Goal: Task Accomplishment & Management: Complete application form

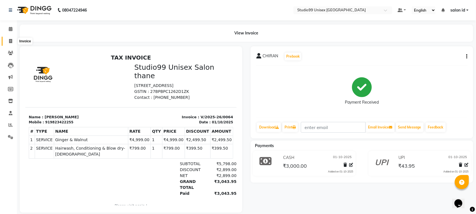
click at [10, 41] on icon at bounding box center [10, 41] width 3 height 4
select select "service"
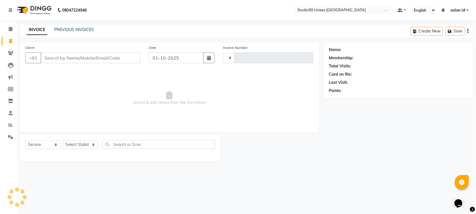
type input "0065"
select select "9023"
click at [92, 145] on select "Select Stylist [PERSON_NAME] [PERSON_NAME] salon id [PERSON_NAME] [PERSON_NAME]…" at bounding box center [80, 144] width 35 height 9
select select "92948"
click at [63, 140] on select "Select Stylist [PERSON_NAME] [PERSON_NAME] salon id [PERSON_NAME] [PERSON_NAME]…" at bounding box center [80, 144] width 35 height 9
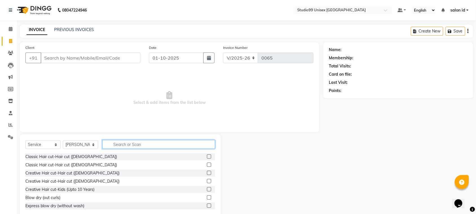
click at [142, 144] on input "text" at bounding box center [158, 144] width 113 height 9
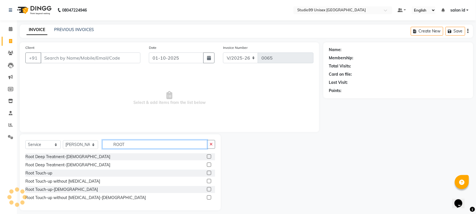
type input "ROOT"
click at [210, 182] on label at bounding box center [209, 181] width 4 height 4
click at [210, 182] on input "checkbox" at bounding box center [209, 181] width 4 height 4
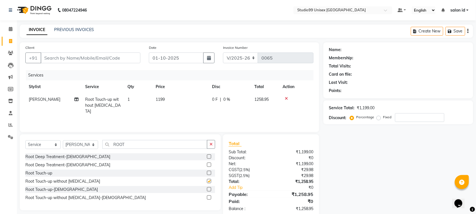
checkbox input "false"
click at [403, 116] on input "number" at bounding box center [419, 117] width 49 height 9
type input "30"
click at [209, 196] on label at bounding box center [209, 197] width 4 height 4
click at [209, 196] on input "checkbox" at bounding box center [209, 198] width 4 height 4
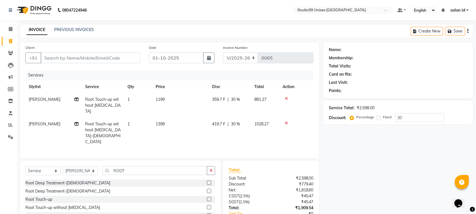
checkbox input "false"
click at [286, 96] on icon at bounding box center [286, 98] width 3 height 4
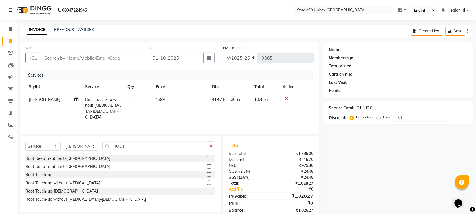
click at [256, 110] on td "1028.27" at bounding box center [265, 108] width 28 height 30
select select "92948"
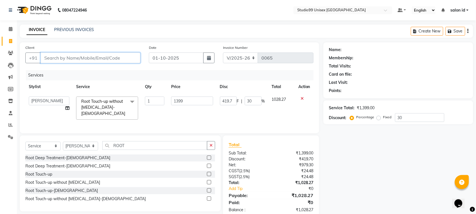
click at [118, 57] on input "Client" at bounding box center [91, 57] width 100 height 11
type input "9"
type input "0"
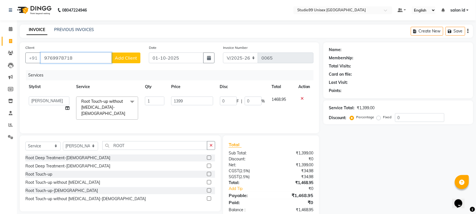
type input "9769978718"
click at [118, 57] on span "Add Client" at bounding box center [126, 58] width 22 height 6
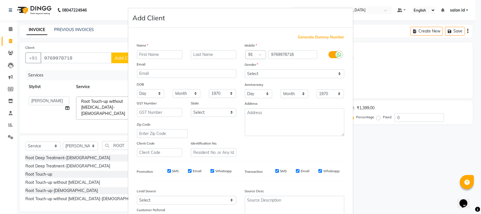
click at [141, 54] on input "text" at bounding box center [160, 54] width 46 height 9
type input "AYUSHI"
click at [218, 56] on input "text" at bounding box center [214, 54] width 46 height 9
type input "[PERSON_NAME]"
click at [335, 72] on select "Select [DEMOGRAPHIC_DATA] [DEMOGRAPHIC_DATA] Other Prefer Not To Say" at bounding box center [295, 73] width 100 height 9
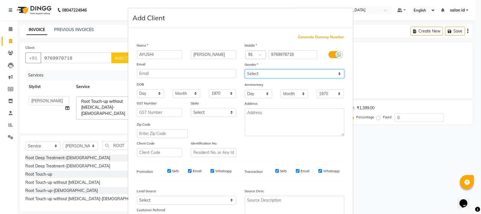
select select "[DEMOGRAPHIC_DATA]"
click at [245, 69] on select "Select [DEMOGRAPHIC_DATA] [DEMOGRAPHIC_DATA] Other Prefer Not To Say" at bounding box center [295, 73] width 100 height 9
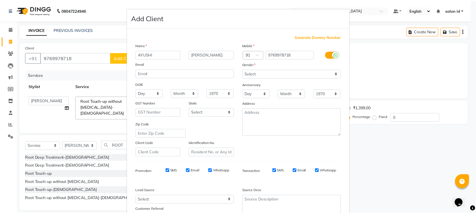
scroll to position [43, 0]
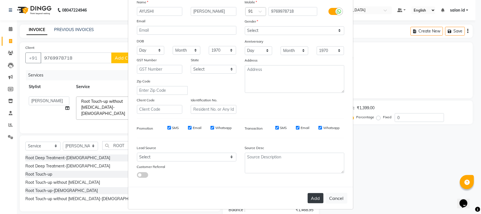
click at [313, 195] on button "Add" at bounding box center [316, 198] width 16 height 10
select select
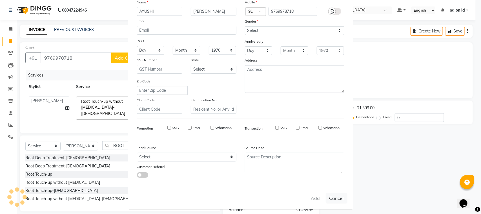
select select
checkbox input "false"
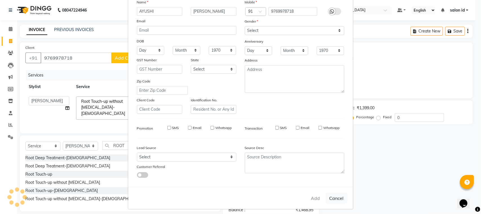
checkbox input "false"
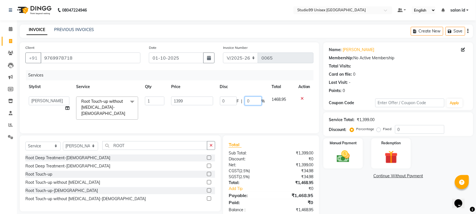
click at [251, 100] on input "0" at bounding box center [253, 100] width 17 height 9
type input "30"
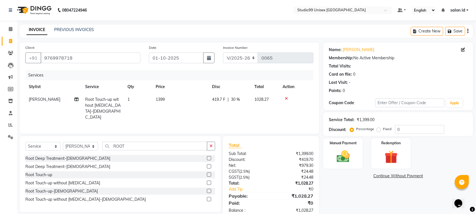
click at [305, 112] on td at bounding box center [296, 108] width 34 height 30
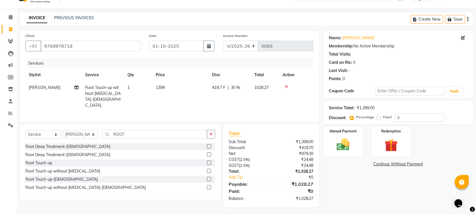
scroll to position [13, 0]
click at [347, 147] on img at bounding box center [343, 144] width 22 height 16
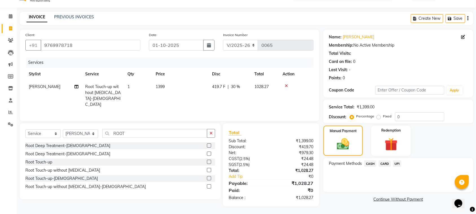
click at [395, 164] on span "UPI" at bounding box center [397, 163] width 9 height 6
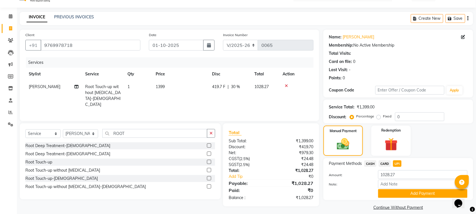
scroll to position [19, 0]
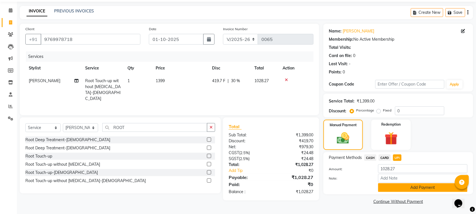
click at [426, 186] on button "Add Payment" at bounding box center [422, 187] width 89 height 9
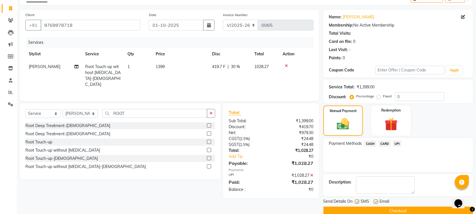
scroll to position [43, 0]
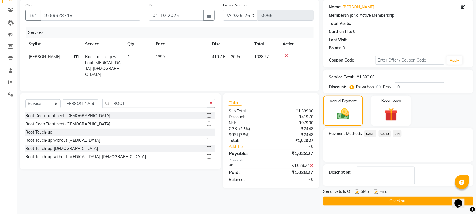
click at [423, 201] on button "Checkout" at bounding box center [398, 200] width 150 height 9
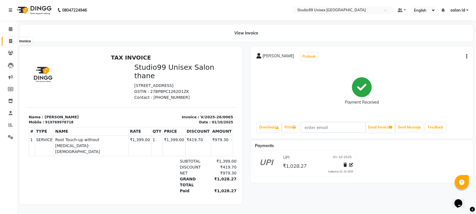
click at [9, 40] on icon at bounding box center [10, 41] width 3 height 4
select select "service"
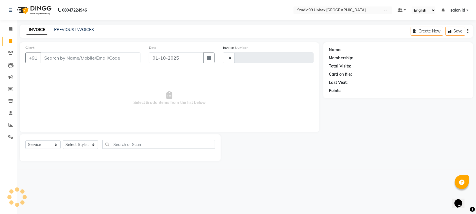
type input "0066"
select select "9023"
click at [90, 58] on input "Client" at bounding box center [91, 57] width 101 height 11
click at [92, 143] on select "Select Stylist [PERSON_NAME] [PERSON_NAME] salon id [PERSON_NAME] [PERSON_NAME]…" at bounding box center [80, 144] width 35 height 9
select select "92566"
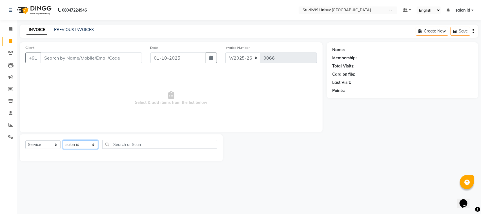
click at [63, 140] on select "Select Stylist [PERSON_NAME] [PERSON_NAME] salon id [PERSON_NAME] [PERSON_NAME]…" at bounding box center [80, 144] width 35 height 9
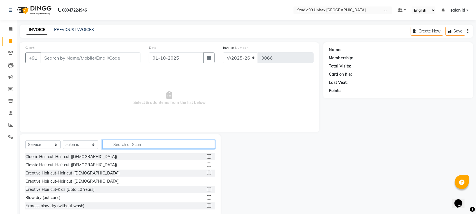
click at [156, 142] on input "text" at bounding box center [158, 144] width 113 height 9
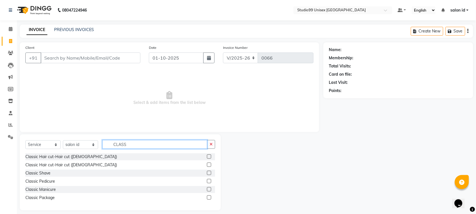
type input "CLASS"
click at [208, 180] on label at bounding box center [209, 181] width 4 height 4
click at [208, 180] on input "checkbox" at bounding box center [209, 181] width 4 height 4
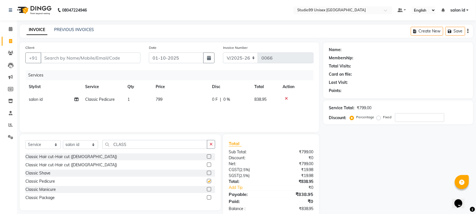
checkbox input "false"
click at [403, 117] on input "number" at bounding box center [419, 117] width 49 height 9
click at [115, 54] on input "Client" at bounding box center [91, 57] width 100 height 11
type input "9"
type input "0"
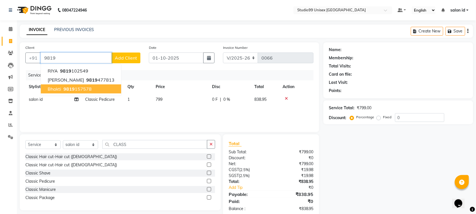
click at [100, 87] on button "Bhakti 9819 157578" at bounding box center [81, 88] width 80 height 9
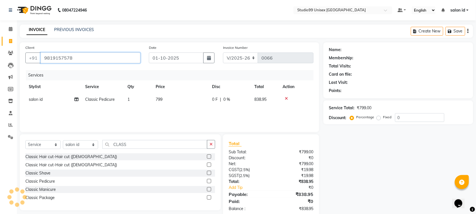
type input "9819157578"
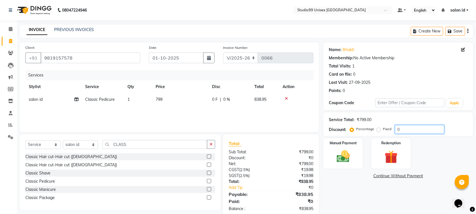
click at [402, 132] on input "0" at bounding box center [419, 129] width 49 height 9
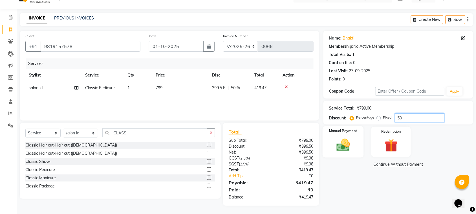
type input "50"
click at [339, 142] on img at bounding box center [343, 145] width 22 height 16
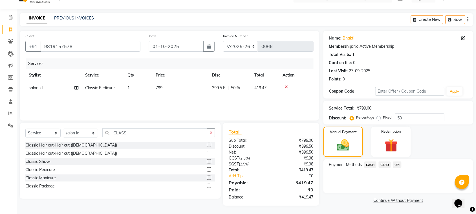
click at [395, 163] on span "UPI" at bounding box center [397, 164] width 9 height 6
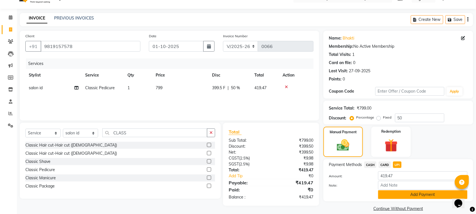
click at [395, 191] on button "Add Payment" at bounding box center [422, 194] width 89 height 9
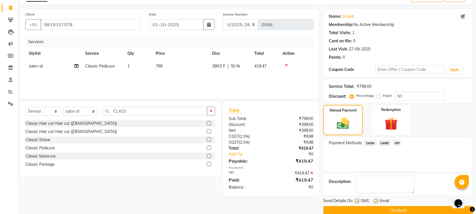
scroll to position [40, 0]
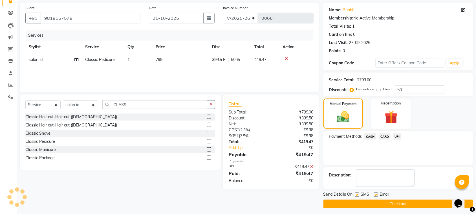
click at [415, 204] on button "Checkout" at bounding box center [398, 203] width 150 height 9
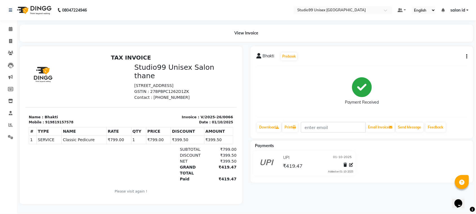
click at [153, 12] on nav "08047224946 Select Location × Studio99 Unisex Salon Thane, Pokharan, Road Defau…" at bounding box center [238, 10] width 476 height 20
click at [11, 39] on icon at bounding box center [10, 41] width 3 height 4
select select "9023"
select select "service"
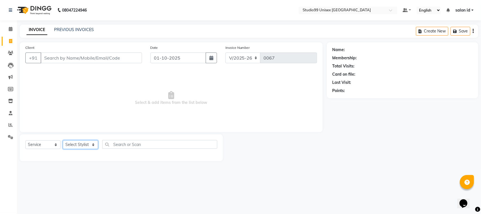
click at [78, 144] on select "Select Stylist [PERSON_NAME] [PERSON_NAME] salon id [PERSON_NAME] [PERSON_NAME]…" at bounding box center [80, 144] width 35 height 9
select select "92948"
click at [63, 140] on select "Select Stylist [PERSON_NAME] [PERSON_NAME] salon id [PERSON_NAME] [PERSON_NAME]…" at bounding box center [80, 144] width 35 height 9
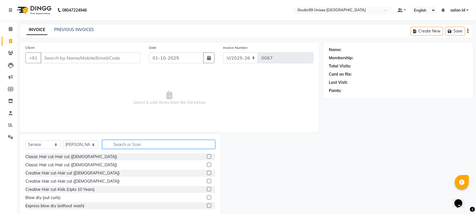
click at [133, 144] on input "text" at bounding box center [158, 144] width 113 height 9
type input "HAIR"
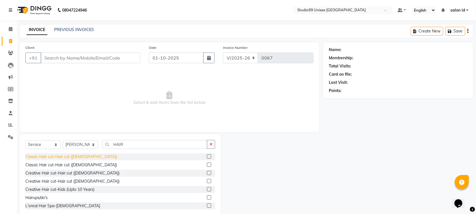
click at [66, 158] on div "Classic Hair cut-Hair cut ([DEMOGRAPHIC_DATA])" at bounding box center [71, 157] width 92 height 6
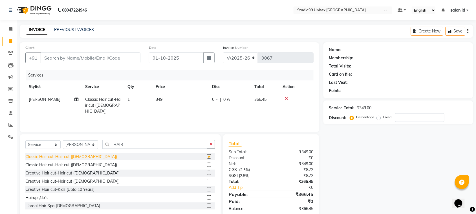
checkbox input "false"
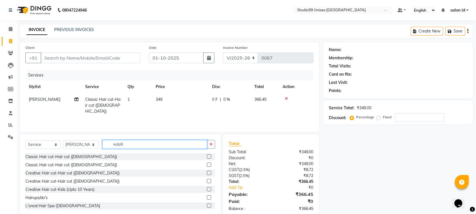
click at [134, 144] on input "HAIR" at bounding box center [154, 144] width 105 height 9
type input "H"
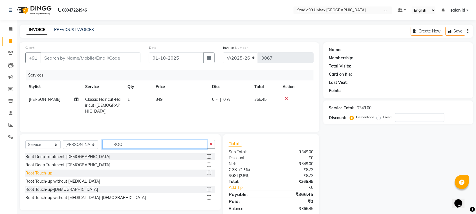
type input "ROO"
click at [42, 174] on div "Root Touch-up" at bounding box center [38, 173] width 27 height 6
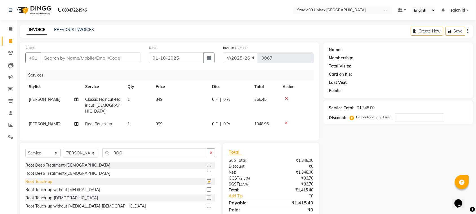
checkbox input "false"
click at [398, 118] on input "number" at bounding box center [419, 117] width 49 height 9
type input "0"
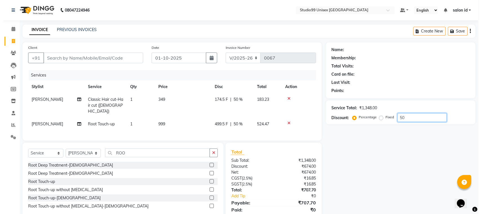
scroll to position [19, 0]
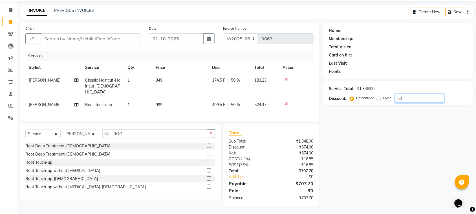
type input "50"
click at [108, 37] on input "Client" at bounding box center [91, 38] width 100 height 11
type input "8"
type input "0"
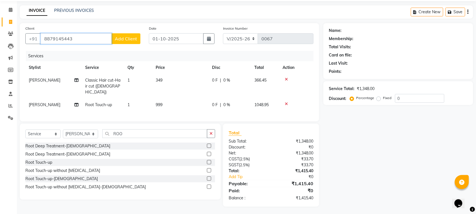
type input "8879145443"
click at [126, 39] on span "Add Client" at bounding box center [126, 39] width 22 height 6
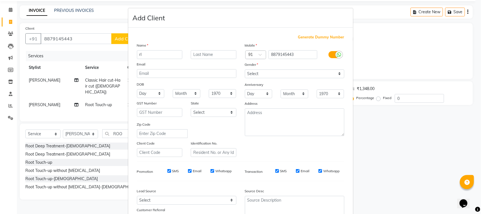
type input "r"
type input "Rishi"
type input "[PERSON_NAME]"
click at [266, 73] on select "Select [DEMOGRAPHIC_DATA] [DEMOGRAPHIC_DATA] Other Prefer Not To Say" at bounding box center [295, 73] width 100 height 9
select select "[DEMOGRAPHIC_DATA]"
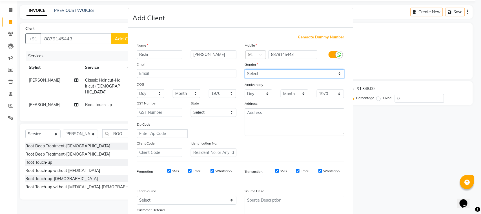
click at [245, 69] on select "Select [DEMOGRAPHIC_DATA] [DEMOGRAPHIC_DATA] Other Prefer Not To Say" at bounding box center [295, 73] width 100 height 9
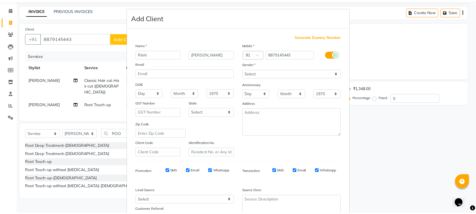
scroll to position [44, 0]
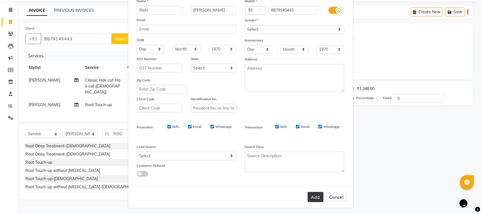
click at [313, 194] on button "Add" at bounding box center [316, 197] width 16 height 10
select select
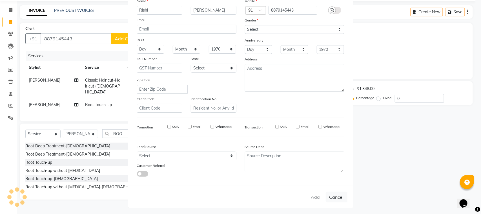
select select
checkbox input "false"
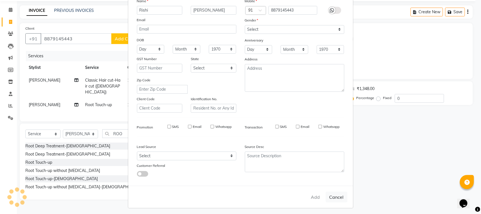
checkbox input "false"
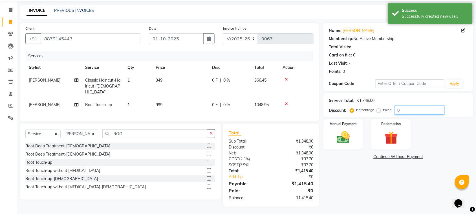
click at [397, 109] on input "0" at bounding box center [419, 110] width 49 height 9
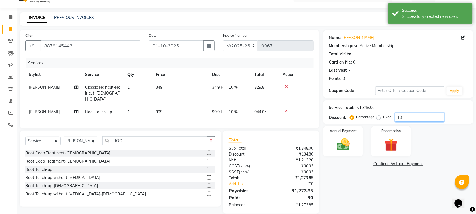
scroll to position [19, 0]
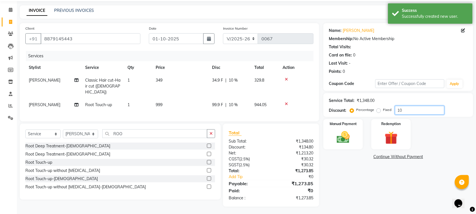
type input "1"
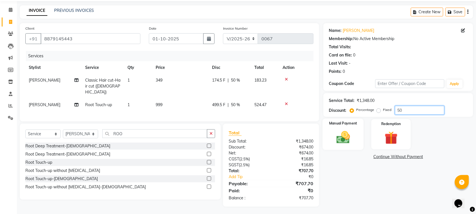
type input "50"
click at [347, 134] on img at bounding box center [343, 137] width 22 height 16
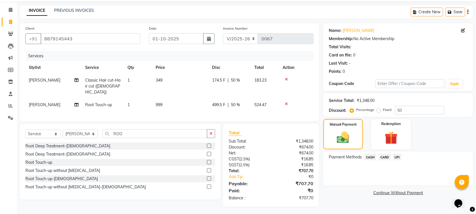
click at [383, 158] on span "CARD" at bounding box center [385, 157] width 12 height 6
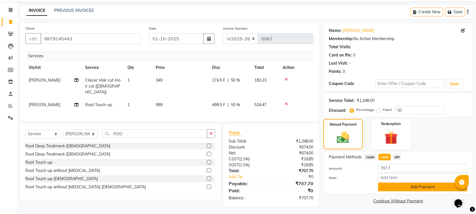
click at [419, 184] on button "Add Payment" at bounding box center [422, 186] width 89 height 9
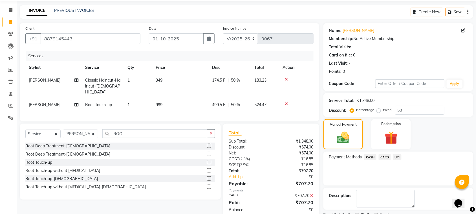
scroll to position [43, 0]
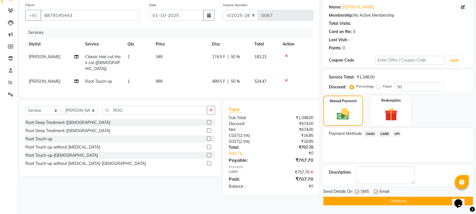
click at [398, 198] on button "Checkout" at bounding box center [398, 200] width 150 height 9
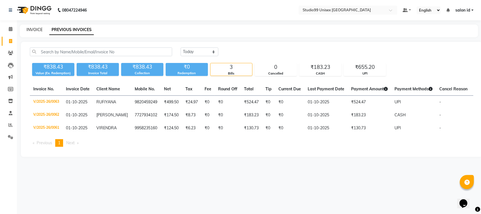
click at [30, 30] on link "INVOICE" at bounding box center [34, 29] width 16 height 5
select select "9023"
select select "service"
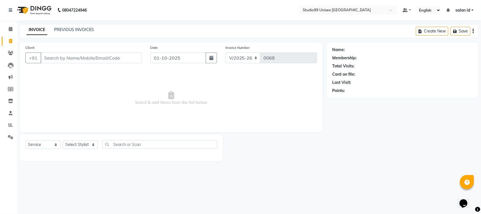
click at [77, 26] on div "INVOICE PREVIOUS INVOICES Create New Save" at bounding box center [249, 31] width 459 height 13
click at [68, 32] on div "PREVIOUS INVOICES" at bounding box center [74, 30] width 40 height 6
click at [71, 28] on link "PREVIOUS INVOICES" at bounding box center [74, 29] width 40 height 5
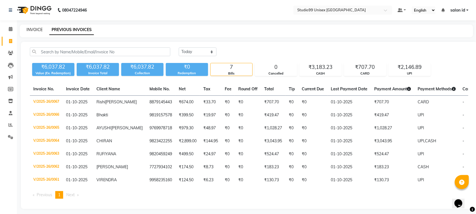
click at [34, 31] on link "INVOICE" at bounding box center [34, 29] width 16 height 5
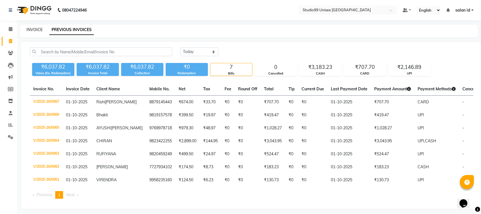
select select "9023"
select select "service"
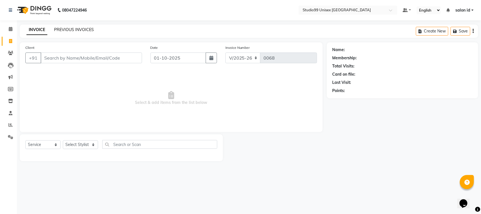
click at [75, 28] on link "PREVIOUS INVOICES" at bounding box center [74, 29] width 40 height 5
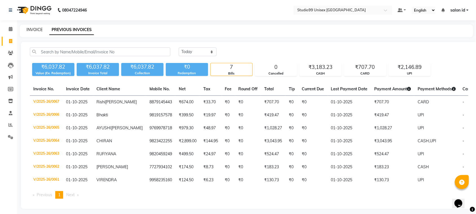
click at [37, 28] on link "INVOICE" at bounding box center [34, 29] width 16 height 5
select select "service"
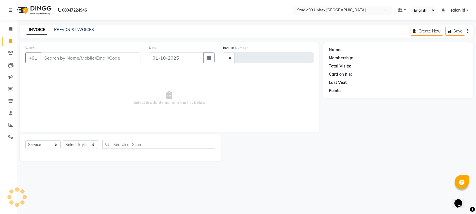
type input "0068"
select select "9023"
click at [76, 145] on select "Select Stylist [PERSON_NAME] [PERSON_NAME] salon id [PERSON_NAME] [PERSON_NAME]…" at bounding box center [80, 144] width 35 height 9
click at [123, 121] on span "Select & add items from the list below" at bounding box center [171, 98] width 292 height 56
click at [82, 144] on select "Select Stylist [PERSON_NAME] [PERSON_NAME] salon id [PERSON_NAME] [PERSON_NAME]…" at bounding box center [80, 144] width 35 height 9
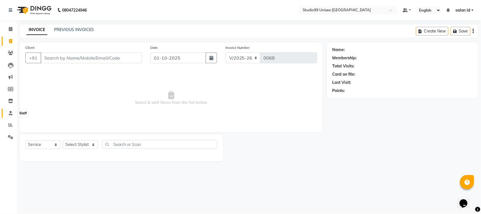
click at [9, 113] on icon at bounding box center [11, 113] width 4 height 4
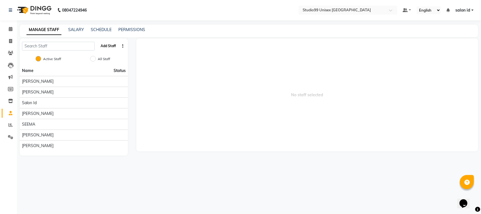
click at [109, 45] on button "Add Staff" at bounding box center [108, 46] width 20 height 10
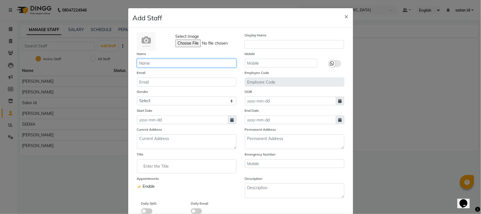
click at [155, 64] on input "text" at bounding box center [187, 63] width 100 height 9
type input "Kapil"
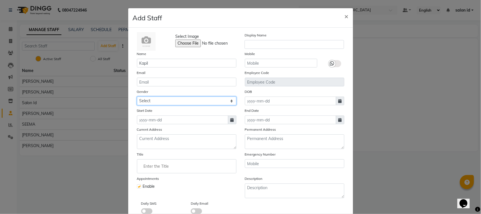
click at [167, 101] on select "Select [DEMOGRAPHIC_DATA] [DEMOGRAPHIC_DATA] Other Prefer Not To Say" at bounding box center [187, 100] width 100 height 9
select select "[DEMOGRAPHIC_DATA]"
click at [137, 96] on select "Select [DEMOGRAPHIC_DATA] [DEMOGRAPHIC_DATA] Other Prefer Not To Say" at bounding box center [187, 100] width 100 height 9
click at [231, 119] on icon at bounding box center [232, 120] width 3 height 4
select select "10"
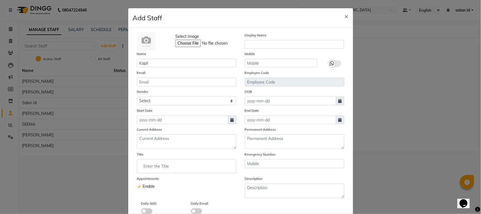
select select "2025"
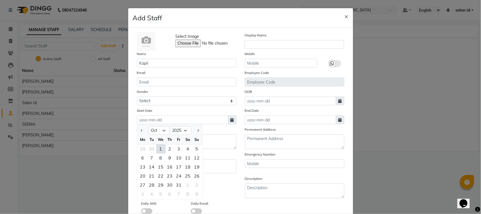
click at [159, 147] on div "1" at bounding box center [160, 148] width 9 height 9
type input "01-10-2025"
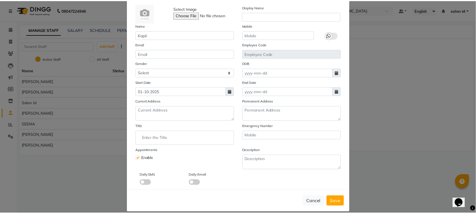
scroll to position [34, 0]
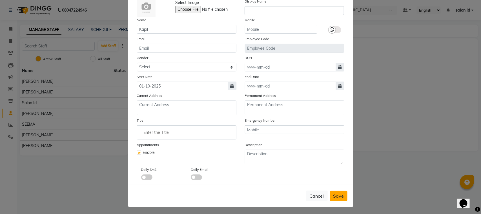
click at [339, 195] on span "Save" at bounding box center [338, 196] width 11 height 6
select select
checkbox input "false"
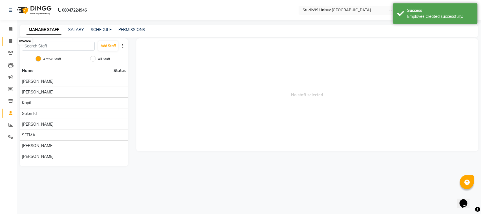
click at [10, 40] on icon at bounding box center [10, 41] width 3 height 4
select select "9023"
select select "service"
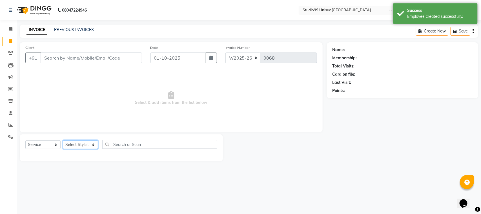
click at [78, 145] on select "Select Stylist" at bounding box center [80, 144] width 35 height 9
select select "93463"
click at [63, 140] on select "Select Stylist [PERSON_NAME] [PERSON_NAME] salon id [PERSON_NAME] [PERSON_NAME]…" at bounding box center [80, 144] width 35 height 9
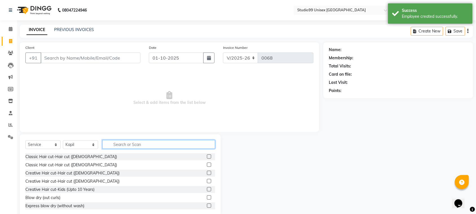
click at [129, 144] on input "text" at bounding box center [158, 144] width 113 height 9
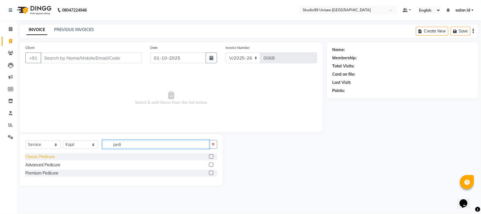
type input "pedi"
click at [49, 157] on div "Classic Pedicure" at bounding box center [40, 157] width 30 height 6
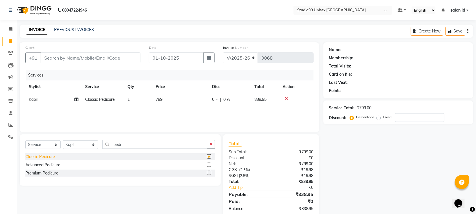
checkbox input "false"
click at [127, 145] on input "pedi" at bounding box center [154, 144] width 105 height 9
type input "p"
type input "mani"
click at [40, 154] on div "Classic Manicure" at bounding box center [40, 157] width 30 height 6
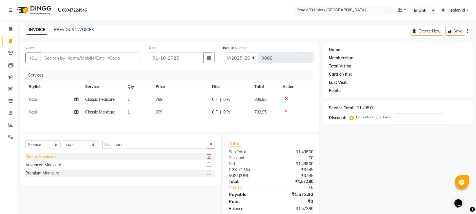
checkbox input "false"
click at [400, 119] on input "number" at bounding box center [419, 117] width 49 height 9
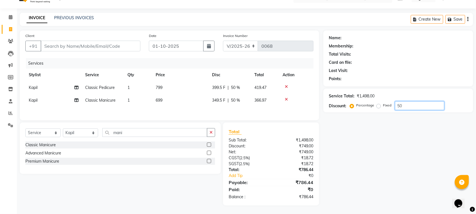
type input "50"
click at [39, 134] on select "Select Service Product Membership Package Voucher Prepaid Gift Card" at bounding box center [42, 132] width 35 height 9
select select "membership"
click at [25, 129] on select "Select Service Product Membership Package Voucher Prepaid Gift Card" at bounding box center [42, 132] width 35 height 9
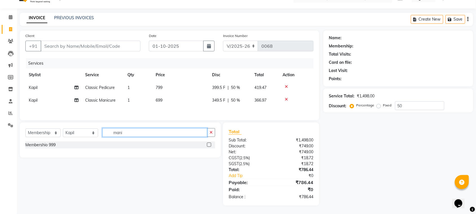
click at [132, 135] on input "mani" at bounding box center [154, 132] width 105 height 9
type input "m"
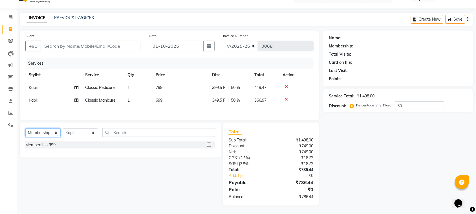
click at [45, 132] on select "Select Service Product Membership Package Voucher Prepaid Gift Card" at bounding box center [42, 132] width 35 height 9
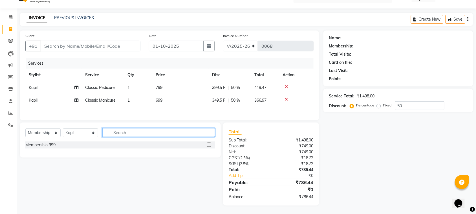
click at [130, 132] on input "text" at bounding box center [158, 132] width 113 height 9
click at [89, 144] on div "Membershio 999" at bounding box center [120, 144] width 190 height 7
click at [210, 144] on label at bounding box center [209, 144] width 4 height 4
click at [210, 144] on input "checkbox" at bounding box center [209, 145] width 4 height 4
select select "select"
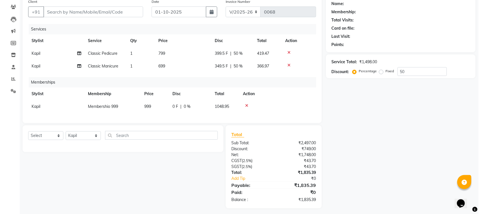
scroll to position [47, 0]
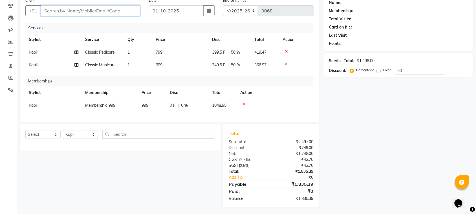
click at [120, 8] on input "Client" at bounding box center [91, 10] width 100 height 11
type input "8"
type input "0"
type input "8"
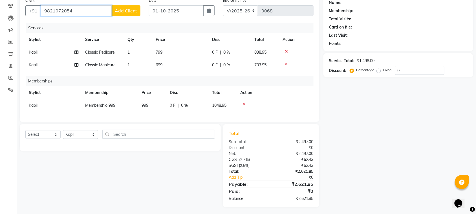
type input "9821072054"
click at [128, 12] on span "Add Client" at bounding box center [126, 11] width 22 height 6
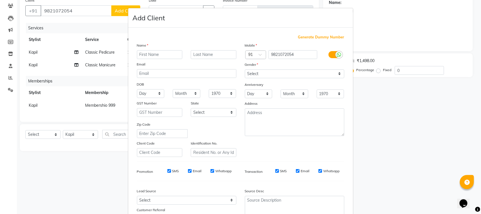
click at [151, 55] on input "text" at bounding box center [160, 54] width 46 height 9
type input "Tasneem"
click at [201, 52] on input "text" at bounding box center [214, 54] width 46 height 9
type input "Chhil"
click at [274, 71] on select "Select [DEMOGRAPHIC_DATA] [DEMOGRAPHIC_DATA] Other Prefer Not To Say" at bounding box center [295, 73] width 100 height 9
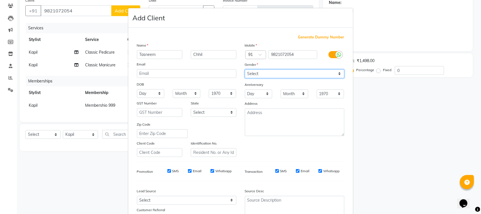
select select "[DEMOGRAPHIC_DATA]"
click at [245, 69] on select "Select [DEMOGRAPHIC_DATA] [DEMOGRAPHIC_DATA] Other Prefer Not To Say" at bounding box center [295, 73] width 100 height 9
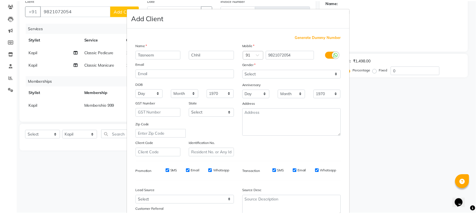
scroll to position [44, 0]
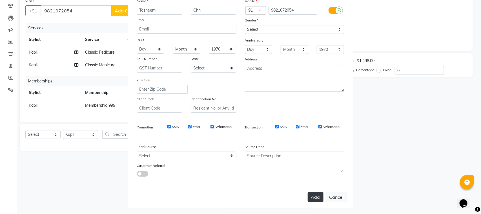
click at [314, 199] on button "Add" at bounding box center [316, 197] width 16 height 10
select select
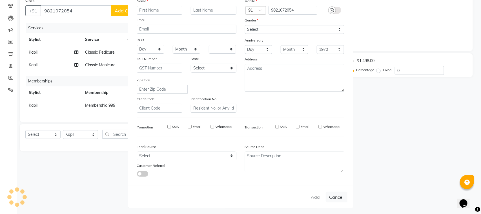
select select
checkbox input "false"
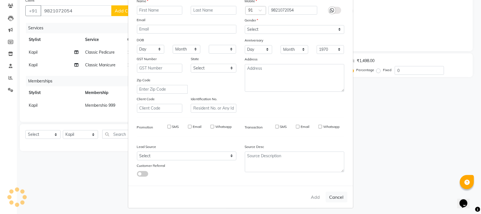
checkbox input "false"
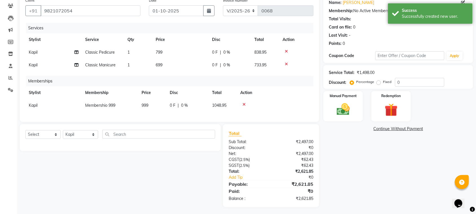
click at [244, 104] on icon at bounding box center [243, 104] width 3 height 4
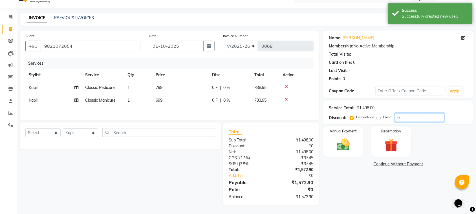
click at [398, 117] on input "0" at bounding box center [419, 117] width 49 height 9
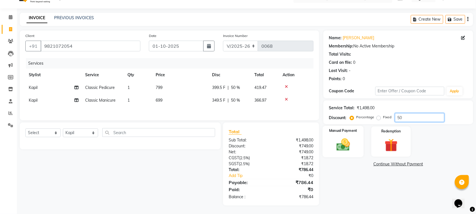
type input "50"
click at [350, 141] on img at bounding box center [343, 145] width 22 height 16
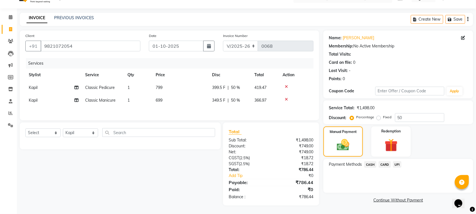
click at [398, 162] on span "UPI" at bounding box center [397, 164] width 9 height 6
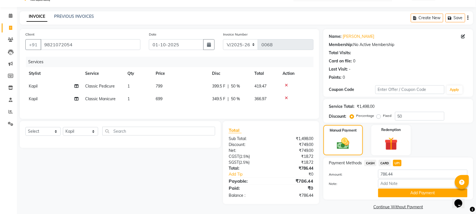
scroll to position [19, 0]
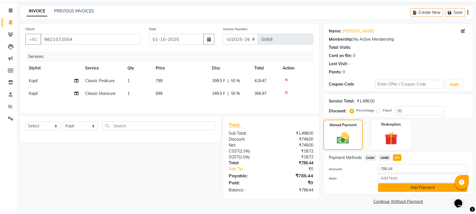
click at [410, 188] on button "Add Payment" at bounding box center [422, 187] width 89 height 9
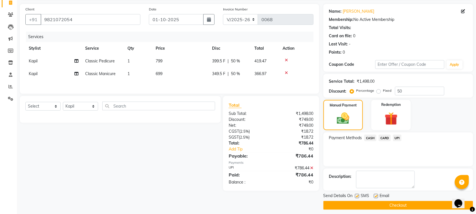
scroll to position [43, 0]
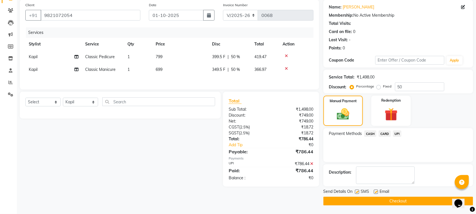
click at [404, 197] on button "Checkout" at bounding box center [398, 200] width 150 height 9
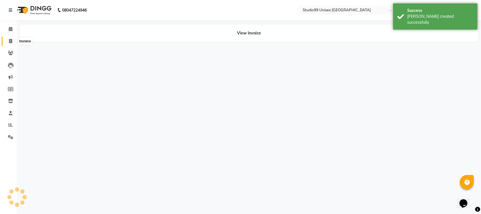
click at [9, 40] on icon at bounding box center [10, 41] width 3 height 4
select select "service"
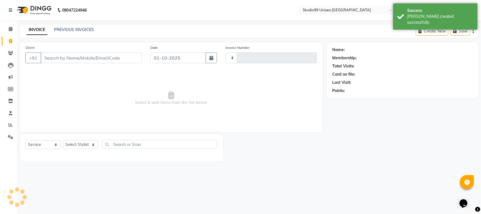
type input "0069"
select select "9023"
click at [89, 59] on input "Client" at bounding box center [91, 57] width 101 height 11
type input "a"
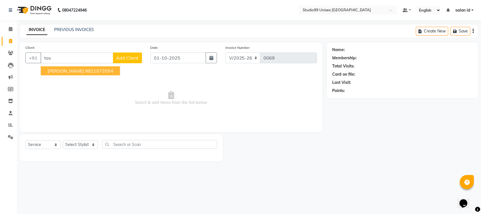
click at [72, 70] on span "[PERSON_NAME]" at bounding box center [66, 71] width 36 height 6
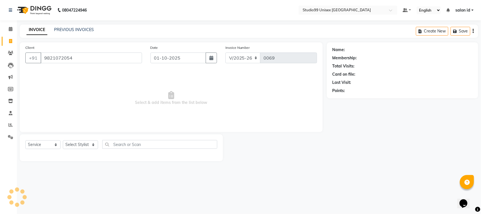
type input "9821072054"
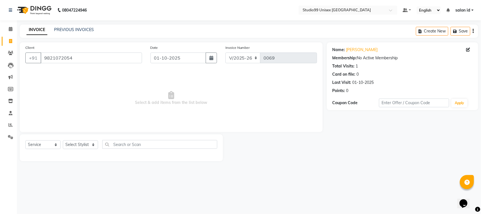
click at [83, 138] on div "Select Service Product Membership Package Voucher Prepaid Gift Card Select Styl…" at bounding box center [121, 147] width 203 height 27
click at [80, 145] on select "Select Stylist [PERSON_NAME] [PERSON_NAME] salon id [PERSON_NAME] [PERSON_NAME]…" at bounding box center [80, 144] width 35 height 9
select select "93463"
click at [63, 140] on select "Select Stylist [PERSON_NAME] [PERSON_NAME] salon id [PERSON_NAME] [PERSON_NAME]…" at bounding box center [80, 144] width 35 height 9
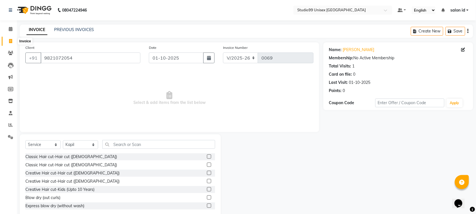
click at [10, 43] on icon at bounding box center [10, 41] width 3 height 4
select select "9023"
select select "service"
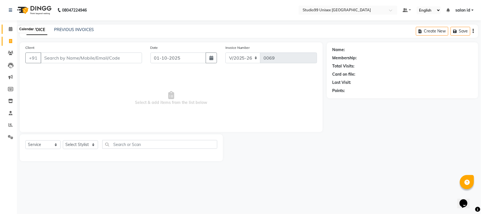
click at [8, 27] on span at bounding box center [11, 29] width 10 height 6
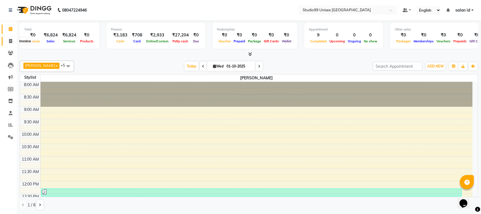
click at [9, 39] on icon at bounding box center [10, 41] width 3 height 4
select select "9023"
select select "service"
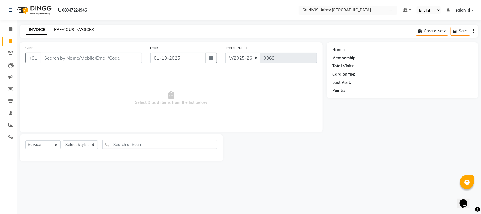
click at [73, 29] on link "PREVIOUS INVOICES" at bounding box center [74, 29] width 40 height 5
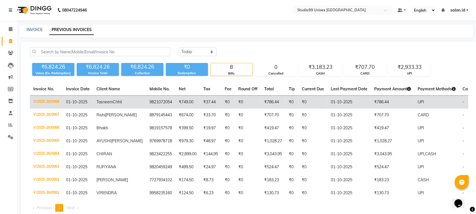
click at [47, 100] on td "V/2025-26/0068" at bounding box center [46, 102] width 33 height 13
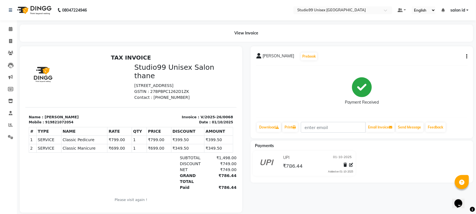
click at [466, 58] on button "button" at bounding box center [465, 57] width 3 height 6
click at [431, 63] on div "Edit Invoice" at bounding box center [438, 63] width 39 height 7
select select "service"
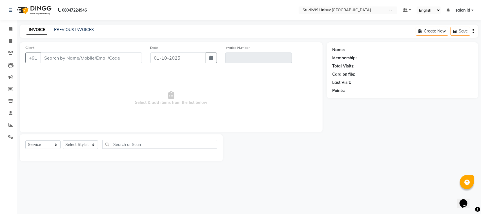
type input "9821072054"
type input "V/2025-26/0068"
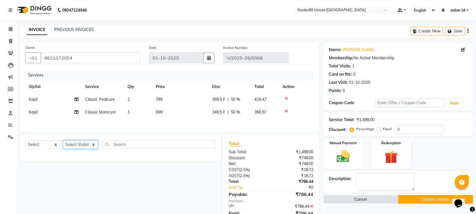
click at [77, 145] on select "Select Stylist [PERSON_NAME] [PERSON_NAME] salon id [PERSON_NAME] [PERSON_NAME]…" at bounding box center [80, 144] width 35 height 9
click at [37, 147] on select "Select Service Product Membership Package Voucher Prepaid Gift Card" at bounding box center [42, 144] width 35 height 9
select select "membership"
click at [25, 142] on select "Select Service Product Membership Package Voucher Prepaid Gift Card" at bounding box center [42, 144] width 35 height 9
click at [82, 144] on select "Select Stylist [PERSON_NAME] [PERSON_NAME] salon id [PERSON_NAME] [PERSON_NAME]…" at bounding box center [80, 144] width 35 height 9
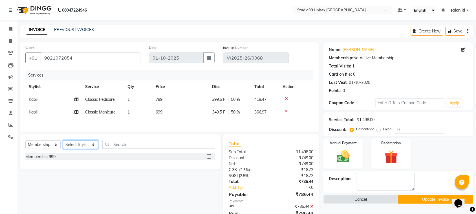
select select "93463"
click at [63, 142] on select "Select Stylist [PERSON_NAME] [PERSON_NAME] salon id [PERSON_NAME] [PERSON_NAME]…" at bounding box center [80, 144] width 35 height 9
click at [210, 158] on label at bounding box center [209, 156] width 4 height 4
click at [210, 158] on input "checkbox" at bounding box center [209, 157] width 4 height 4
select select "select"
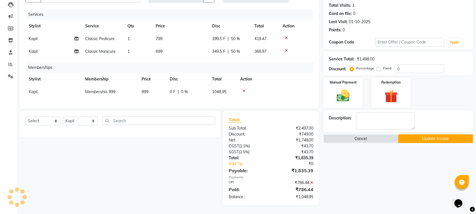
scroll to position [65, 0]
click at [311, 181] on icon at bounding box center [311, 182] width 3 height 4
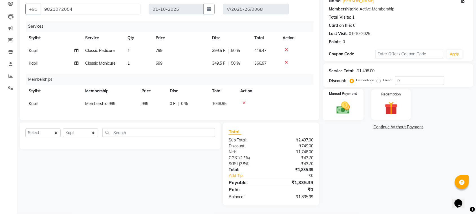
click at [346, 105] on img at bounding box center [343, 108] width 22 height 16
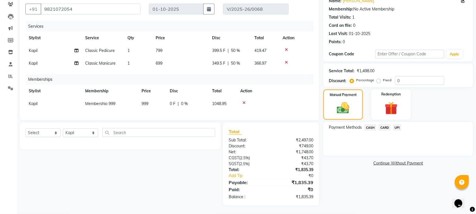
click at [397, 124] on span "UPI" at bounding box center [397, 127] width 9 height 6
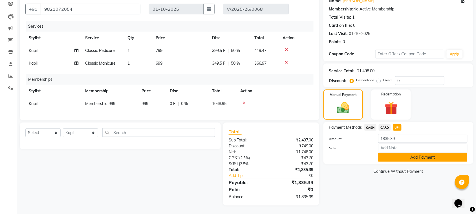
click at [404, 153] on button "Add Payment" at bounding box center [422, 157] width 89 height 9
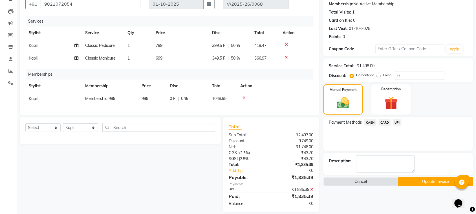
scroll to position [65, 0]
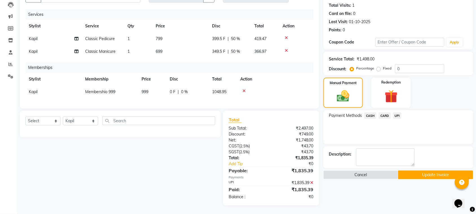
click at [435, 171] on button "Update Invoice" at bounding box center [435, 174] width 75 height 9
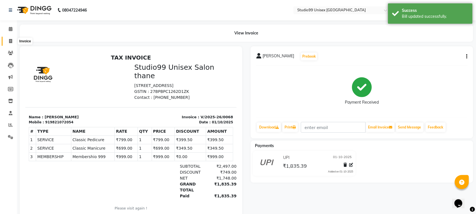
click at [9, 39] on icon at bounding box center [10, 41] width 3 height 4
select select "9023"
select select "service"
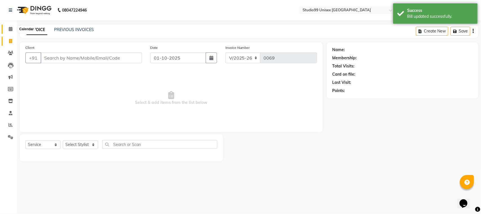
click at [9, 26] on span at bounding box center [11, 29] width 10 height 6
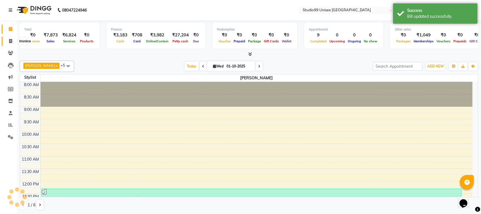
click at [12, 42] on icon at bounding box center [10, 41] width 3 height 4
select select "9023"
select select "service"
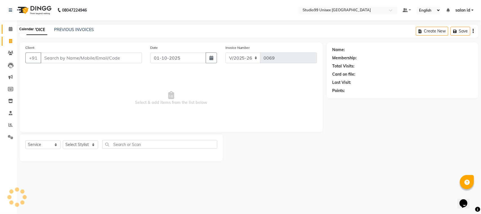
click at [12, 29] on icon at bounding box center [11, 29] width 4 height 4
